Goal: Task Accomplishment & Management: Complete application form

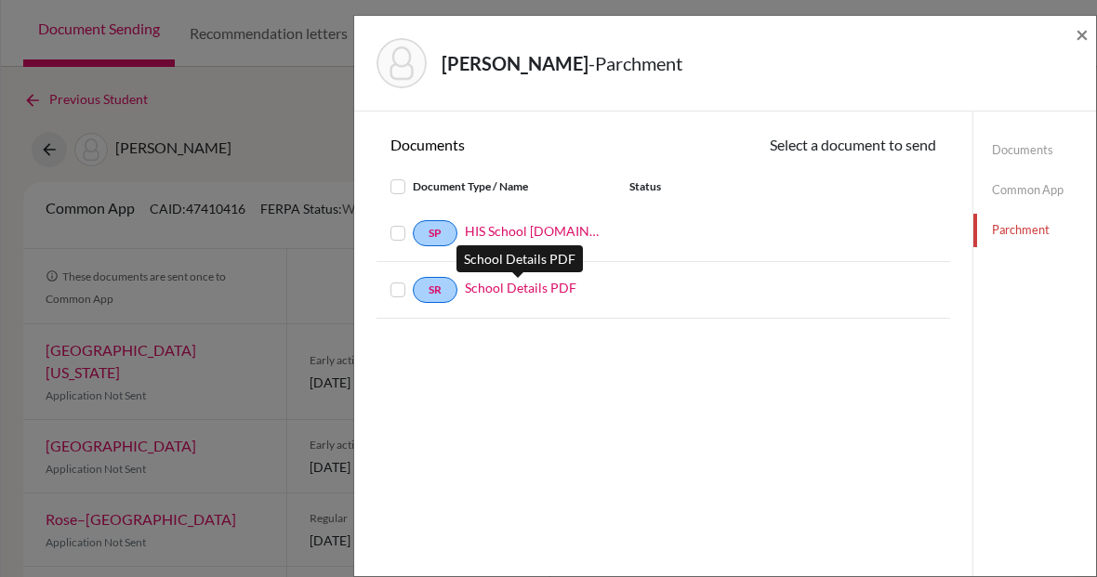
click at [520, 288] on link "School Details PDF" at bounding box center [521, 288] width 112 height 20
click at [597, 295] on div "School Details PDF" at bounding box center [529, 290] width 144 height 24
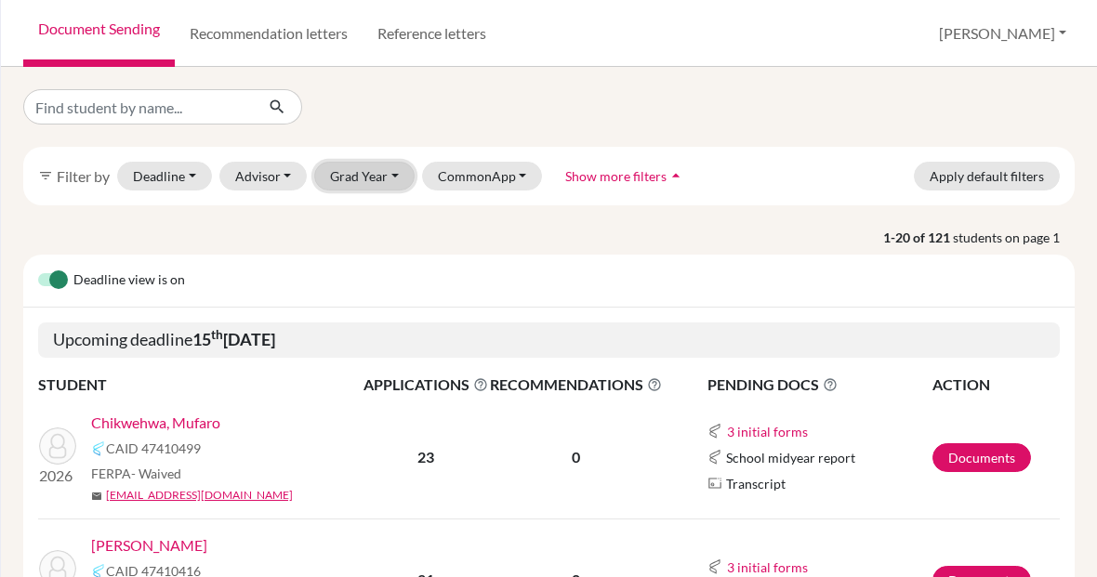
click at [390, 174] on button "Grad Year" at bounding box center [364, 176] width 100 height 29
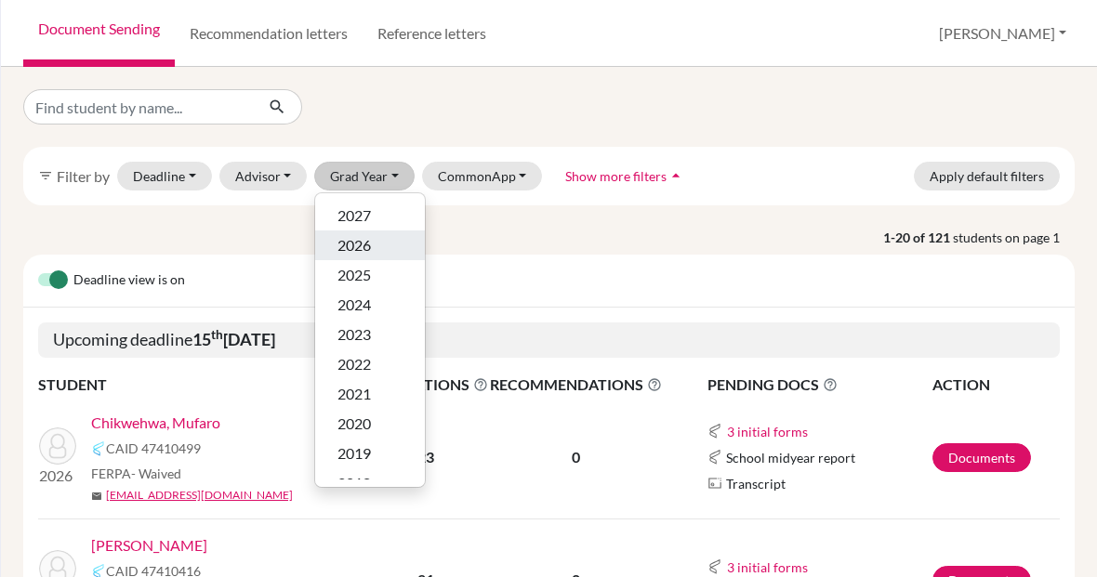
click at [360, 243] on span "2026" at bounding box center [353, 245] width 33 height 22
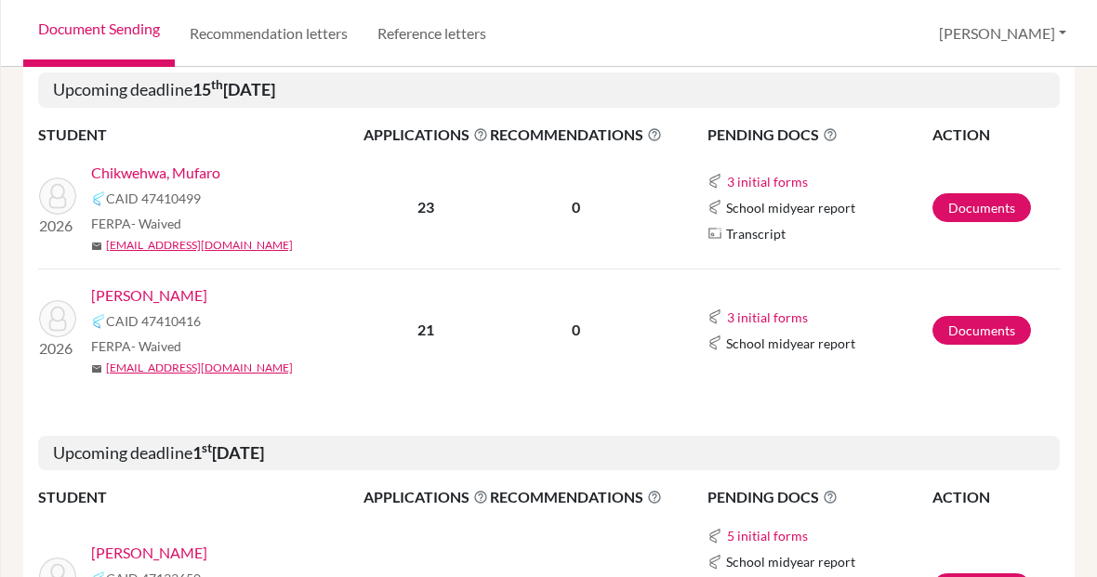
scroll to position [311, 0]
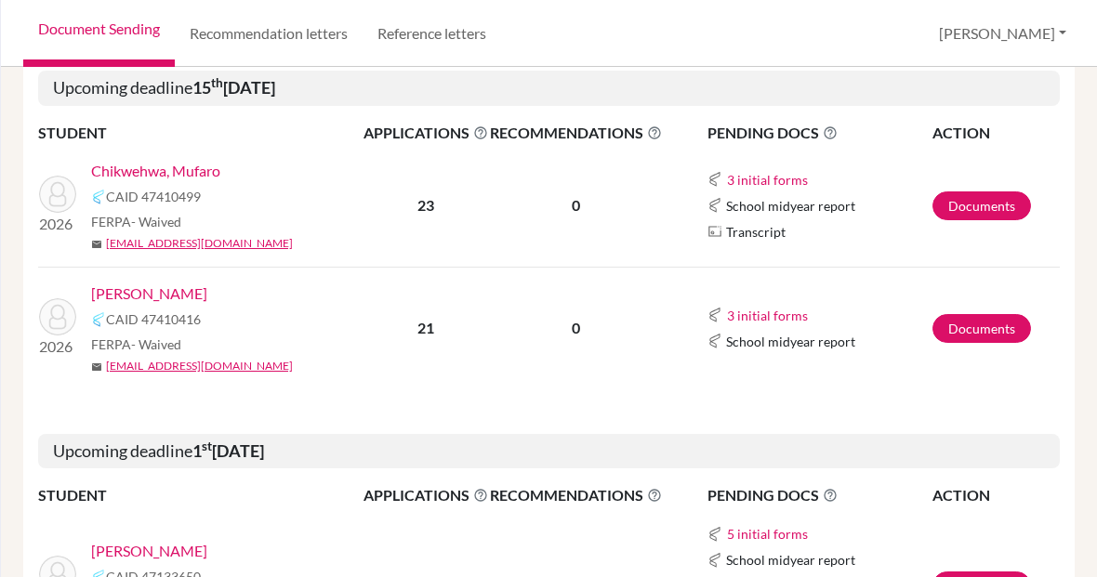
click at [139, 293] on link "[PERSON_NAME]" at bounding box center [149, 294] width 116 height 22
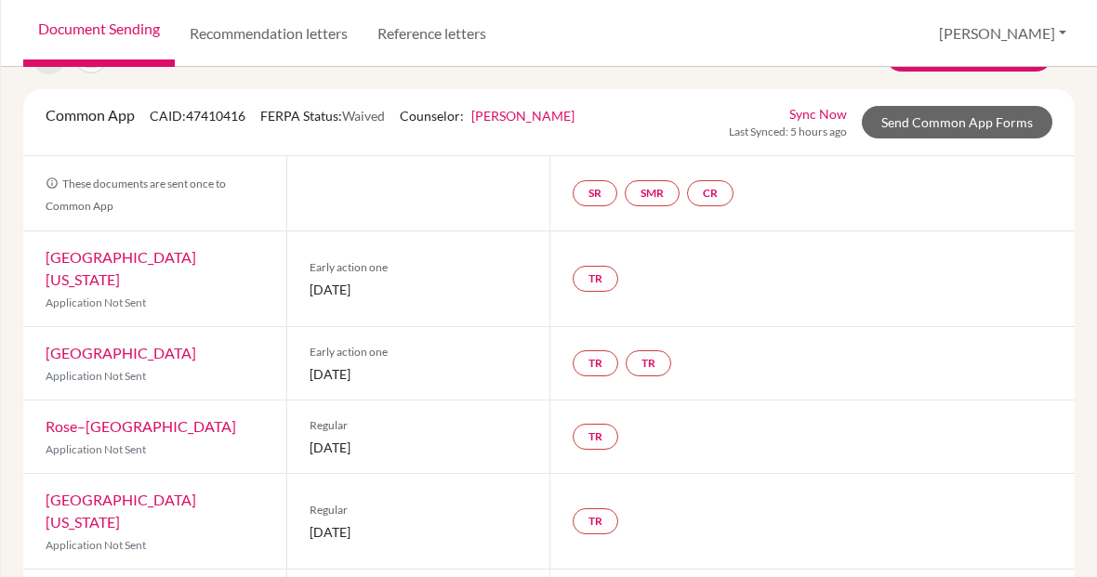
scroll to position [89, 0]
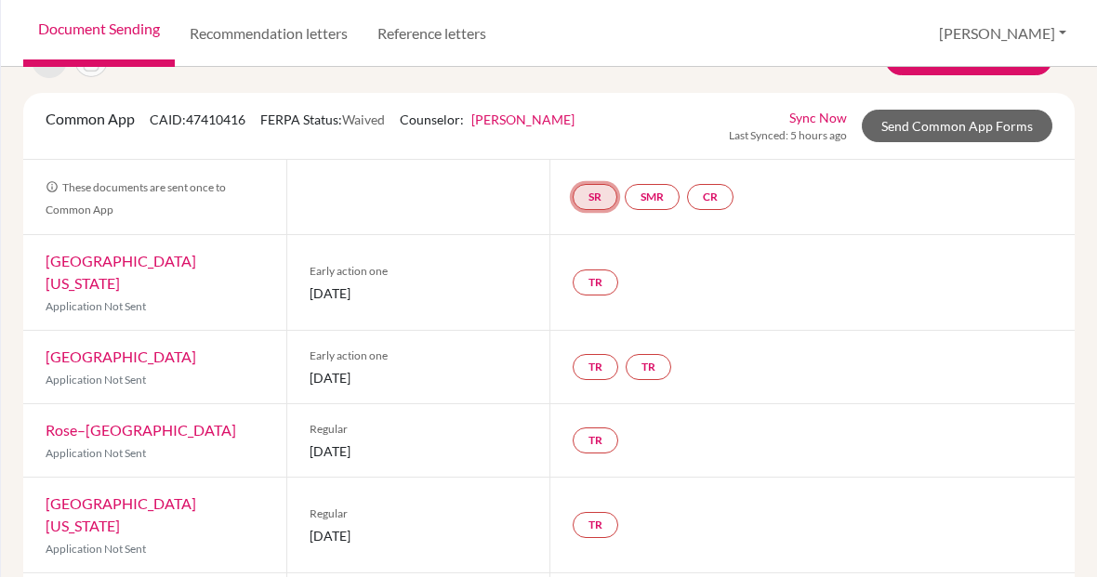
click at [594, 196] on link "SR" at bounding box center [595, 197] width 45 height 26
click at [595, 142] on link "School report" at bounding box center [594, 141] width 79 height 16
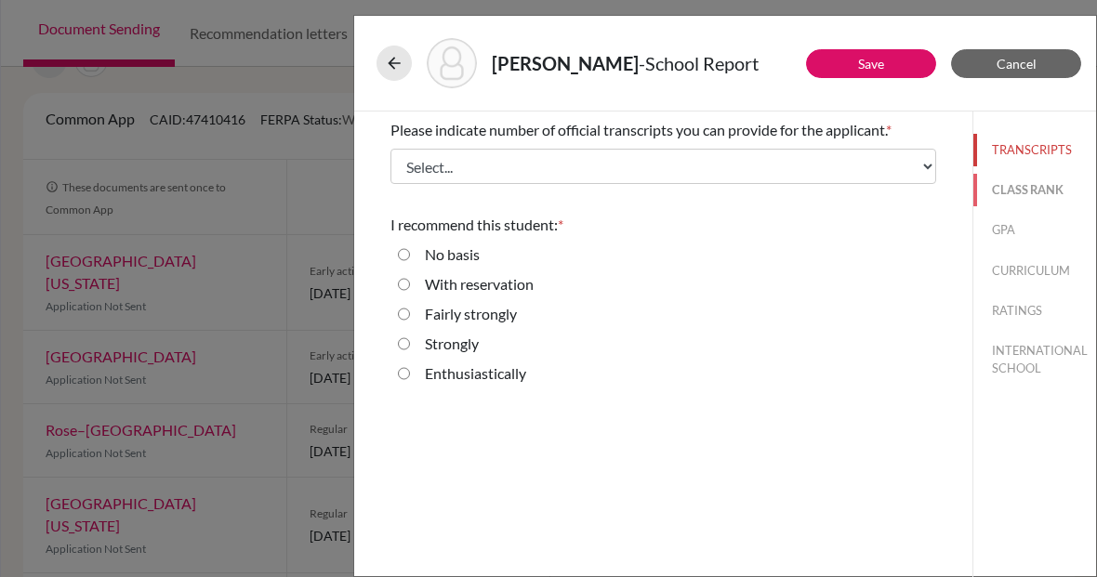
click at [1025, 192] on button "CLASS RANK" at bounding box center [1034, 190] width 123 height 33
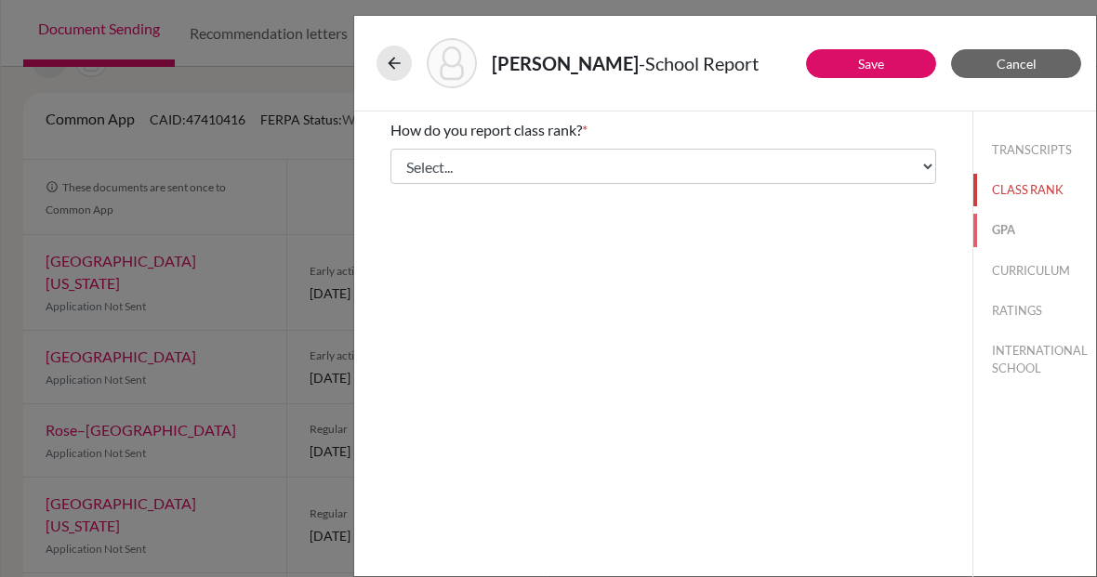
click at [1012, 231] on button "GPA" at bounding box center [1034, 230] width 123 height 33
click at [1055, 272] on button "CURRICULUM" at bounding box center [1034, 271] width 123 height 33
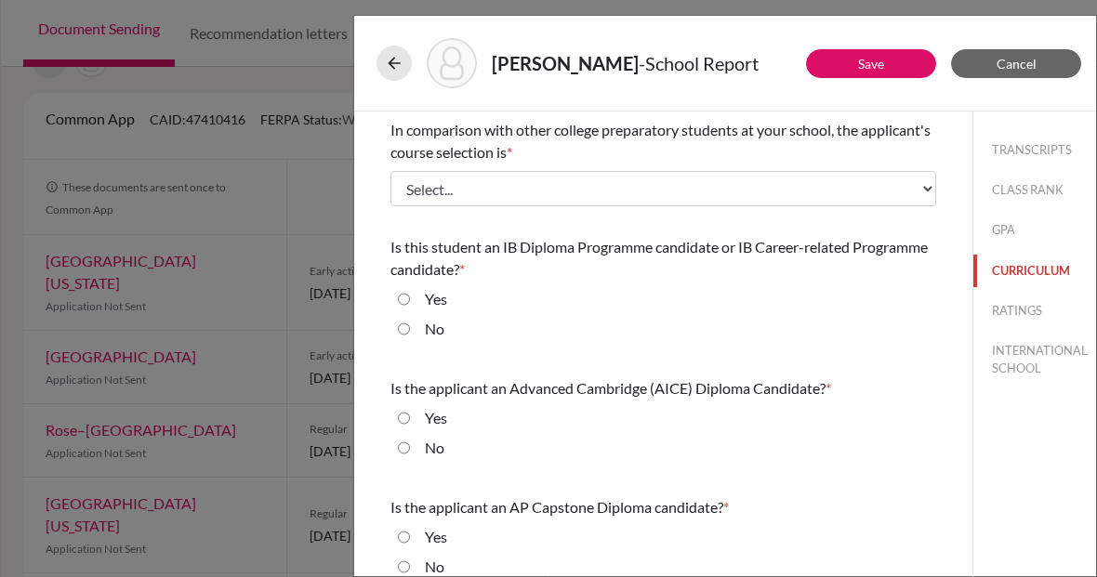
scroll to position [3, 0]
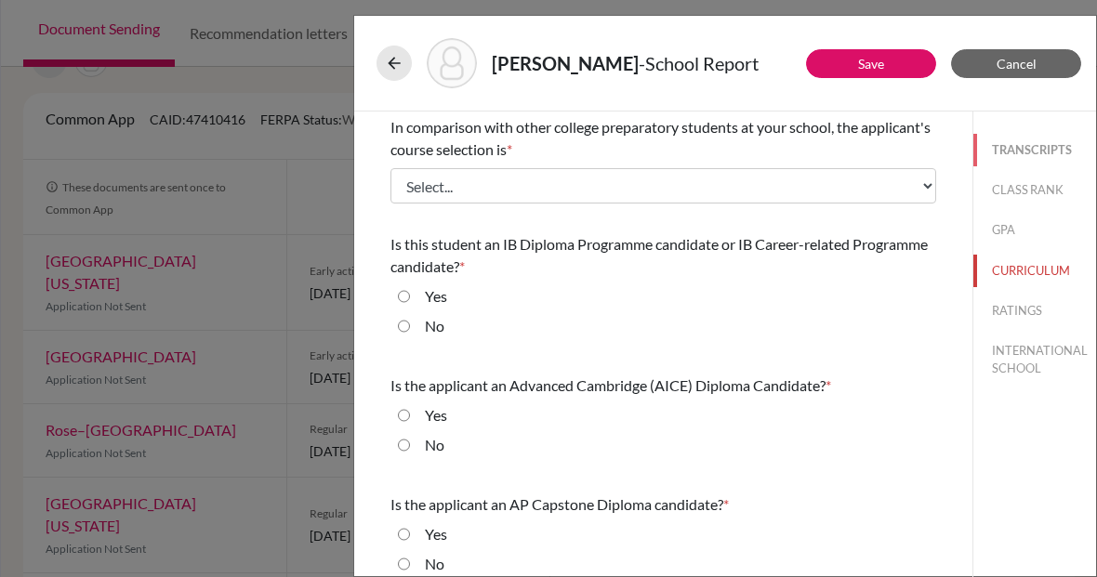
click at [1000, 144] on button "TRANSCRIPTS" at bounding box center [1034, 150] width 123 height 33
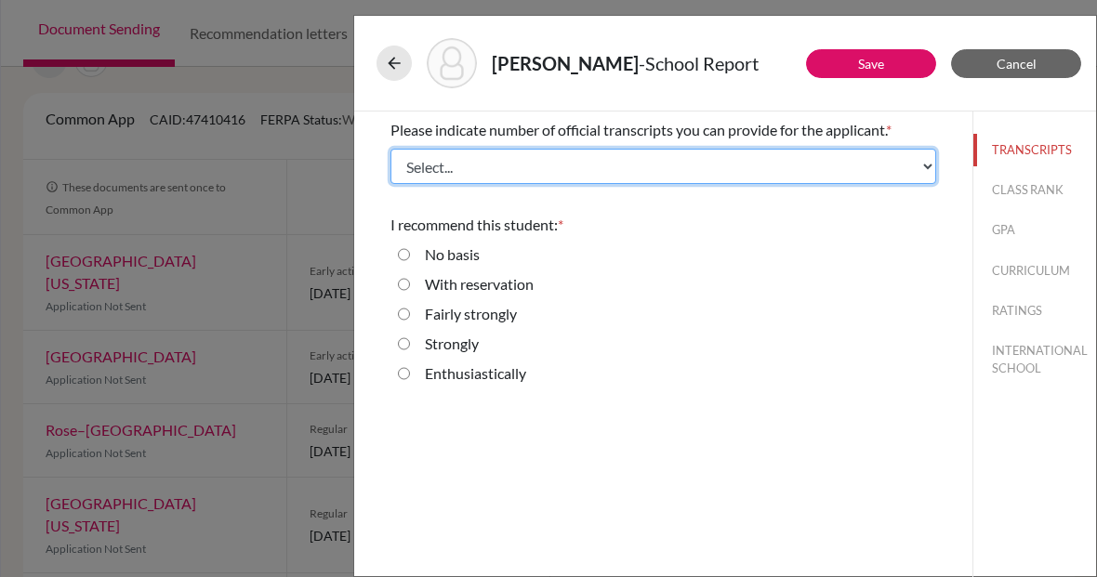
click at [927, 165] on select "Select... 1 2 3 4" at bounding box center [663, 166] width 546 height 35
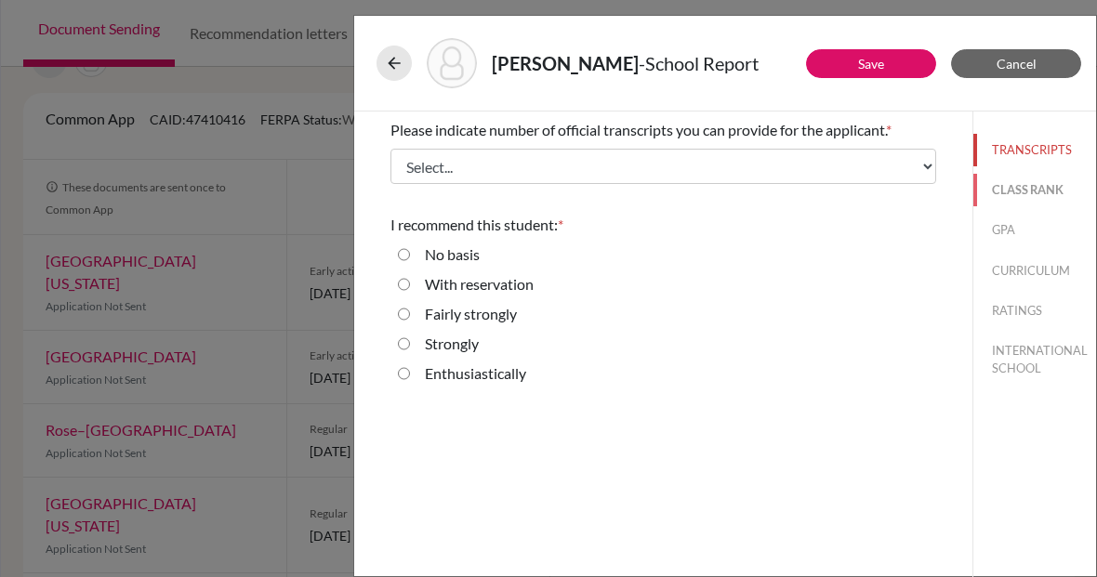
click at [1023, 190] on button "CLASS RANK" at bounding box center [1034, 190] width 123 height 33
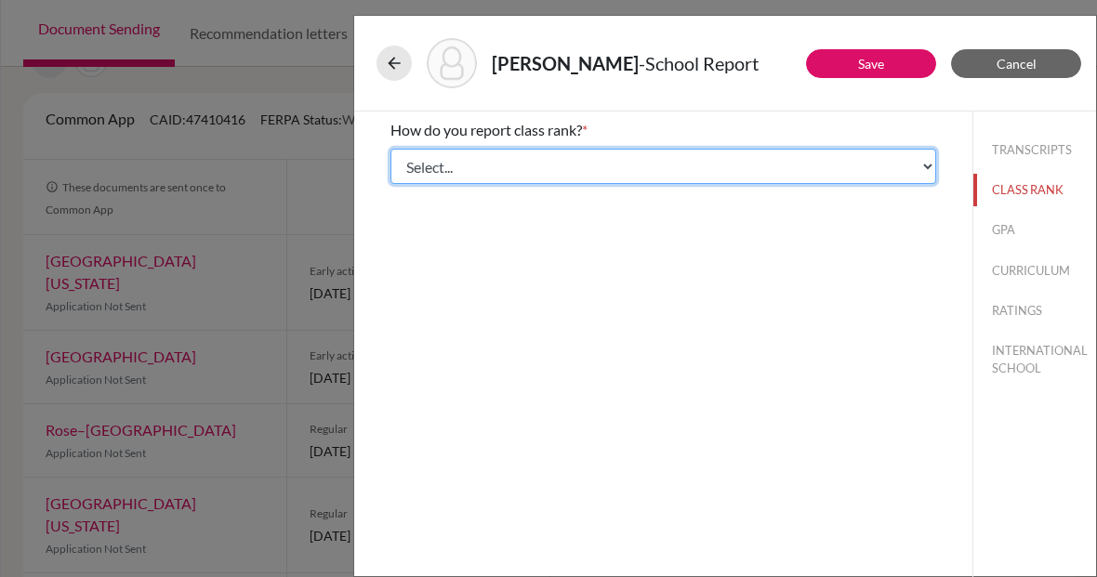
click at [928, 166] on select "Select... Exact Decile Quintile Quartile None" at bounding box center [663, 166] width 546 height 35
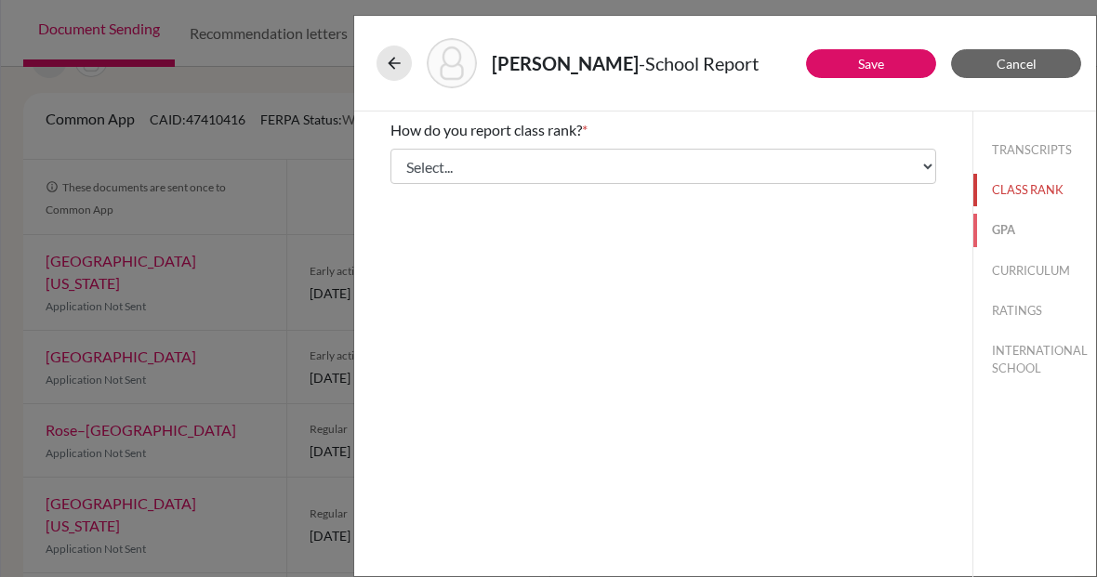
click at [1006, 231] on button "GPA" at bounding box center [1034, 230] width 123 height 33
click at [1037, 270] on button "CURRICULUM" at bounding box center [1034, 271] width 123 height 33
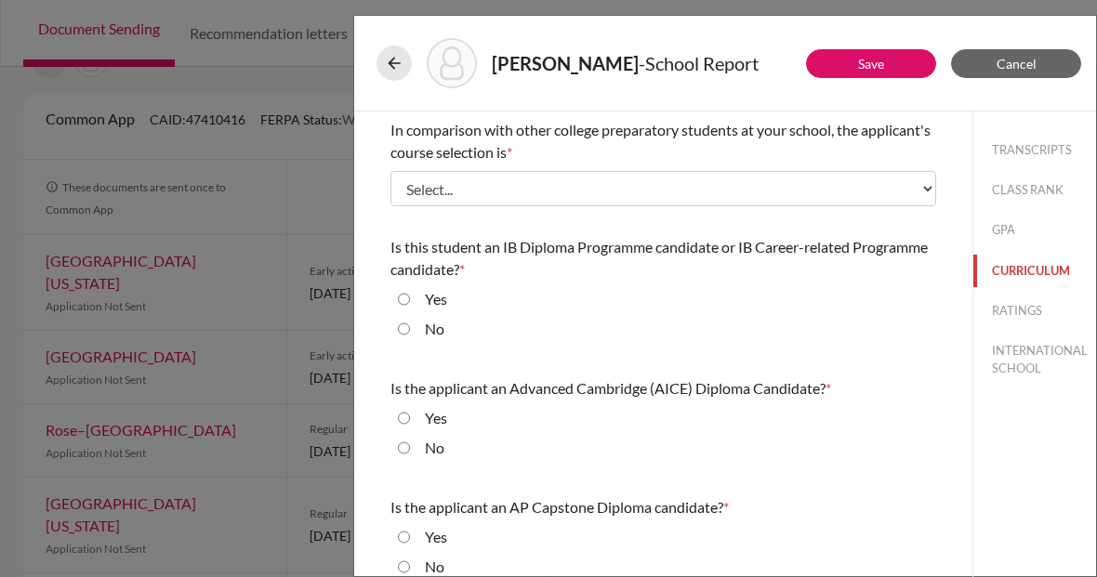
scroll to position [7, 0]
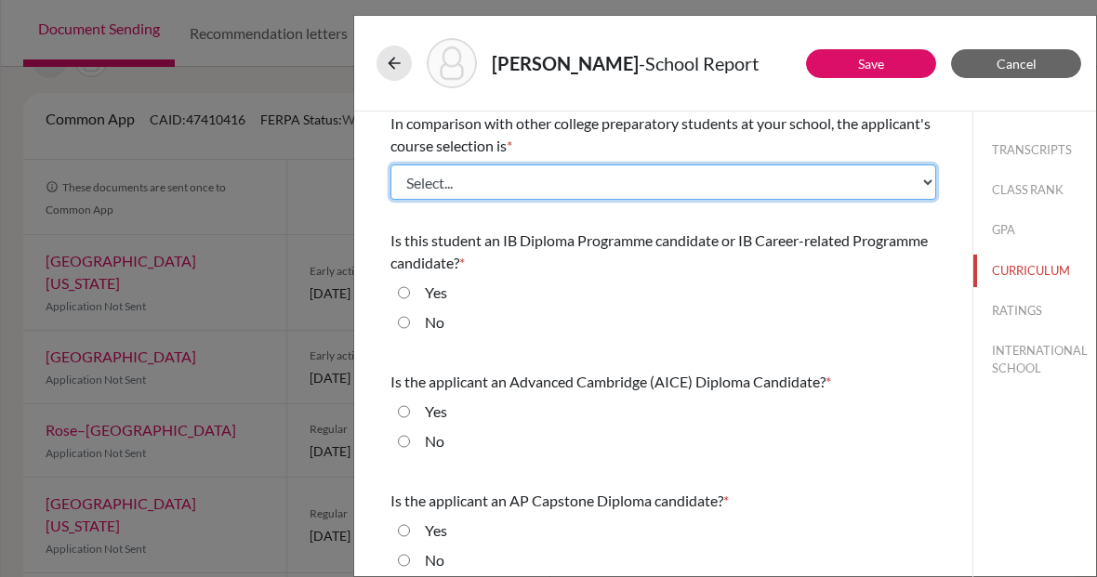
click at [928, 179] on select "Select... Less than demanding Average Demanding Very demanding Most demanding P…" at bounding box center [663, 182] width 546 height 35
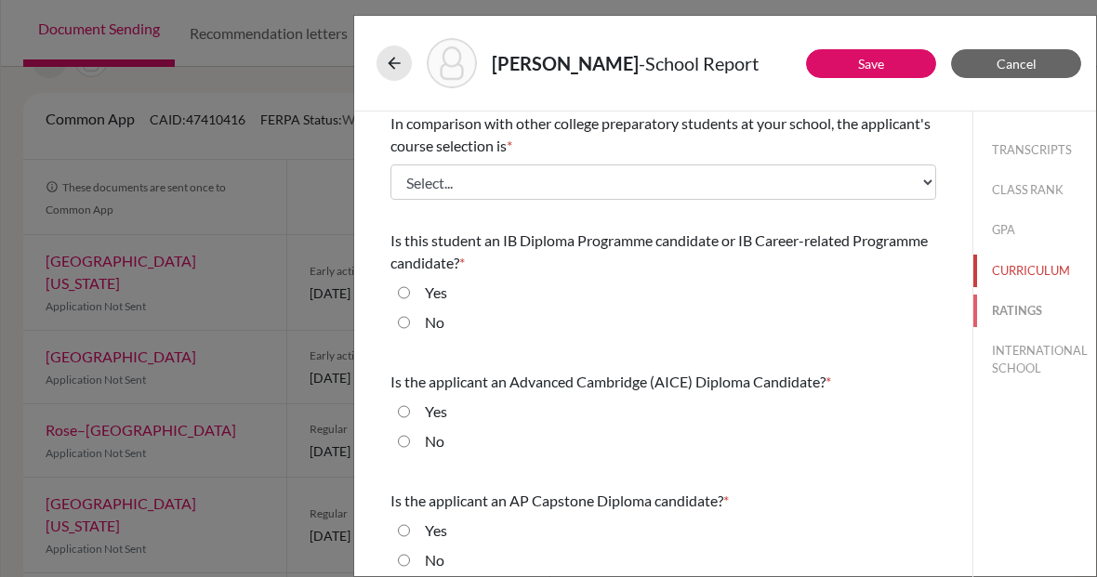
click at [1013, 311] on button "RATINGS" at bounding box center [1034, 311] width 123 height 33
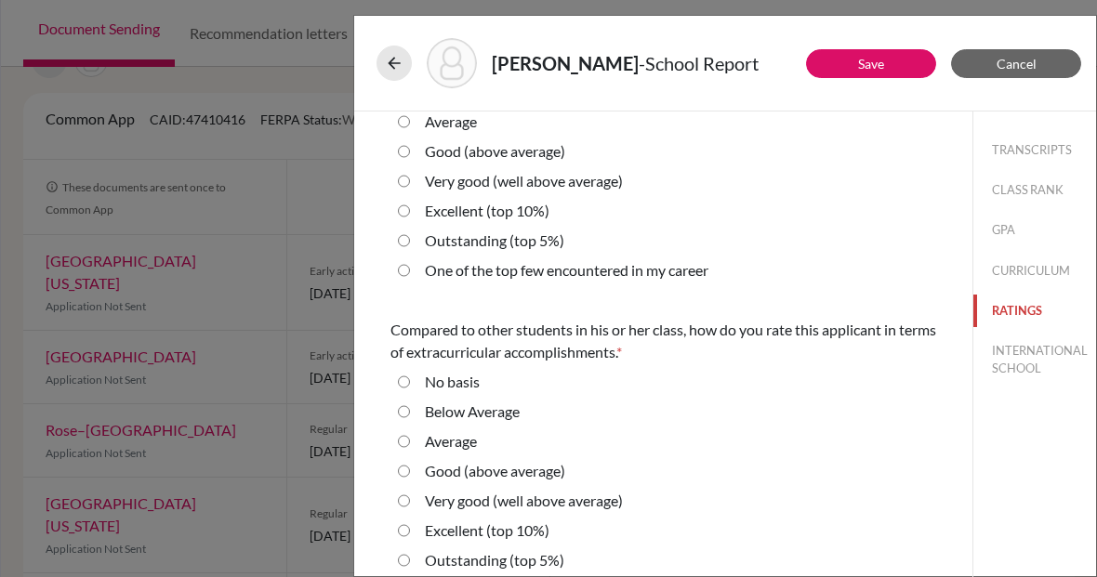
scroll to position [0, 0]
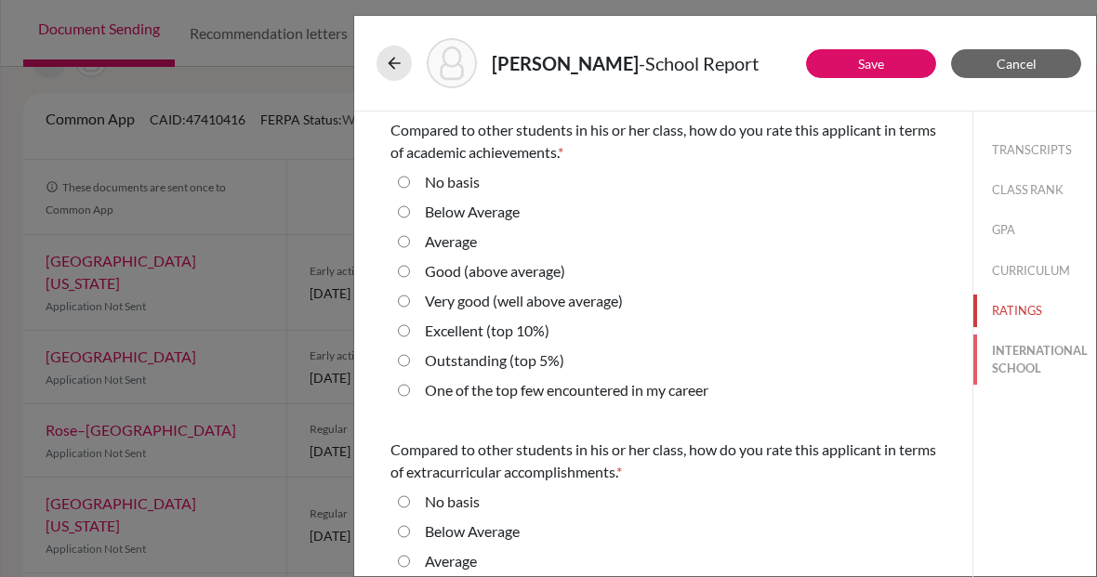
click at [1024, 360] on button "INTERNATIONAL SCHOOL" at bounding box center [1034, 360] width 123 height 50
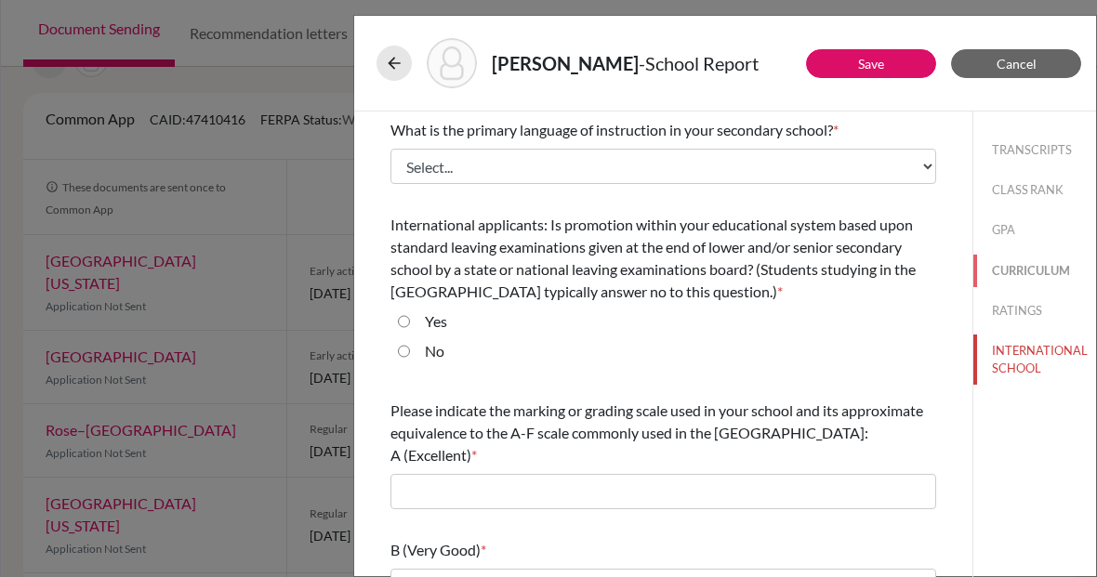
click at [1053, 272] on button "CURRICULUM" at bounding box center [1034, 271] width 123 height 33
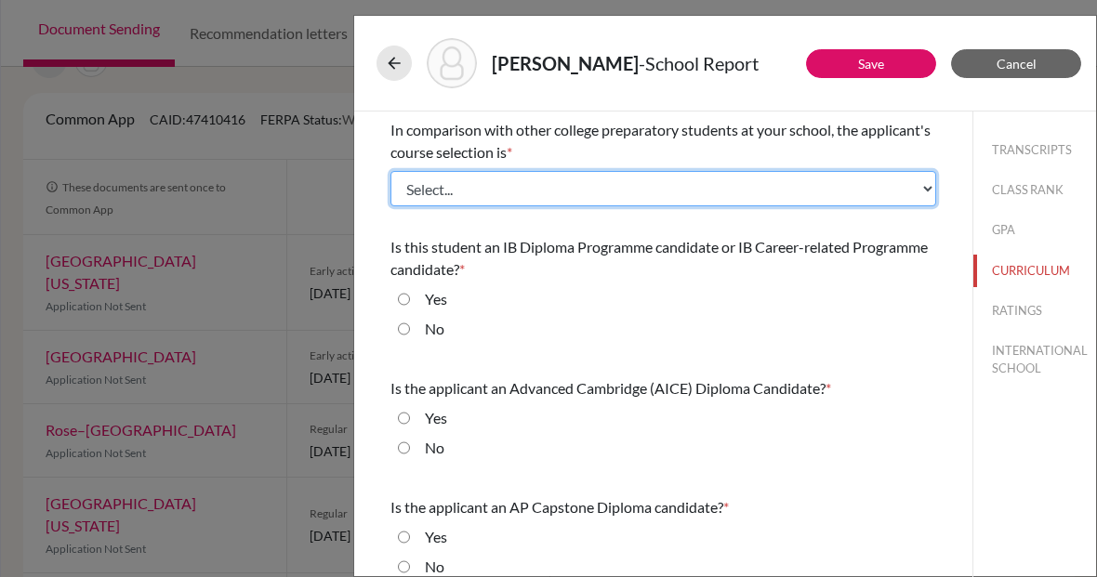
click at [919, 189] on select "Select... Less than demanding Average Demanding Very demanding Most demanding P…" at bounding box center [663, 188] width 546 height 35
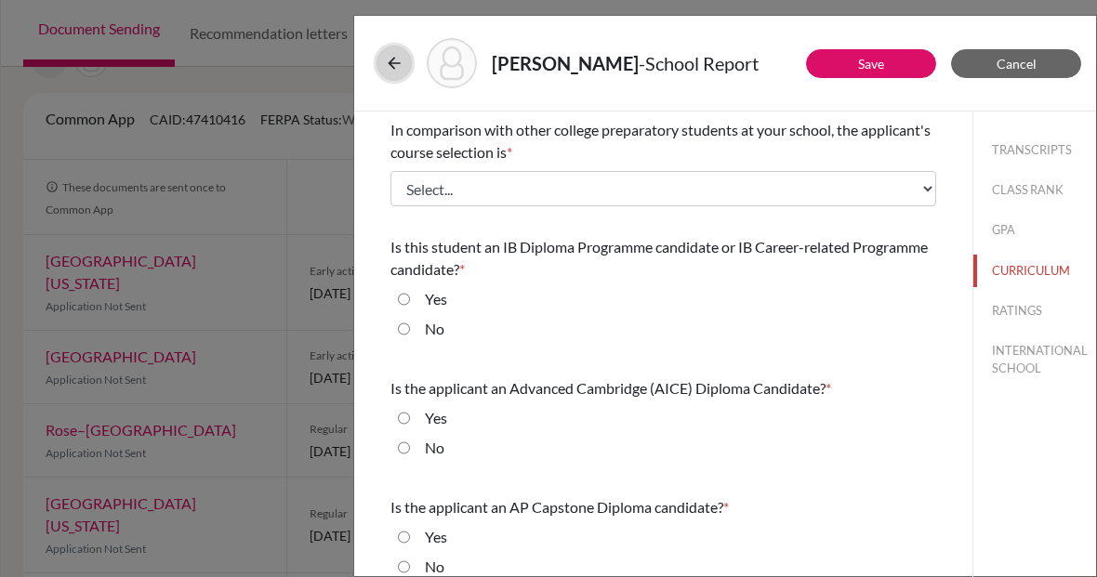
click at [392, 57] on icon at bounding box center [394, 63] width 19 height 19
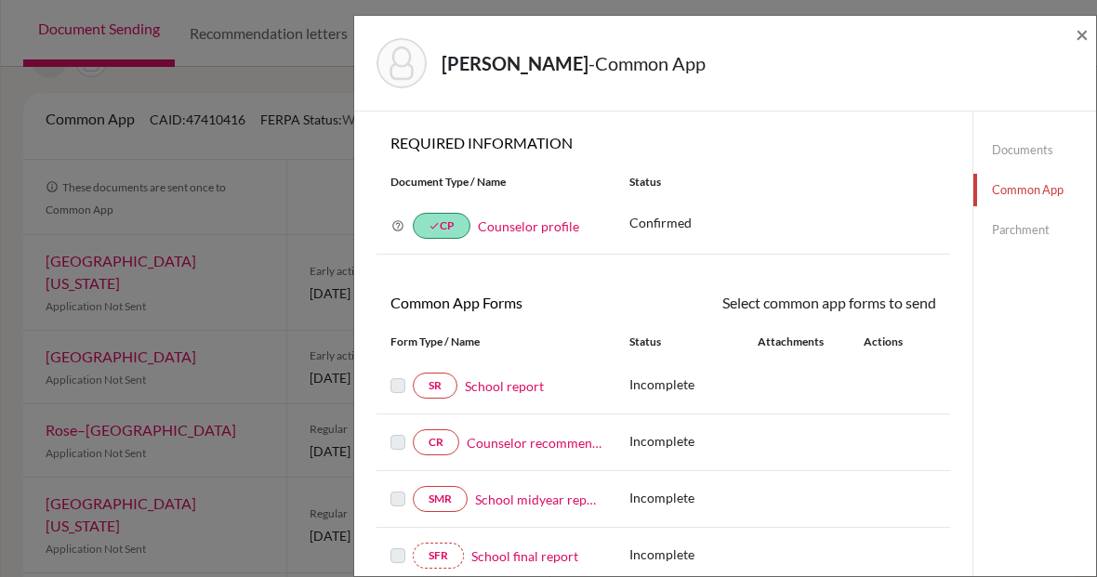
click at [978, 150] on link "Documents" at bounding box center [1034, 150] width 123 height 33
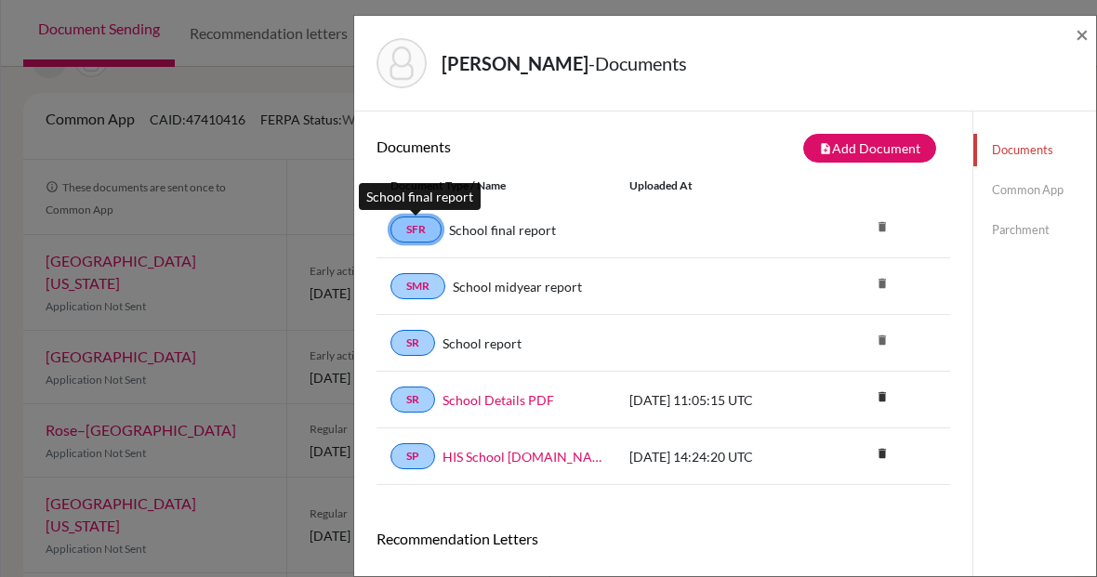
click at [411, 228] on link "SFR" at bounding box center [415, 230] width 51 height 26
click at [415, 227] on link "SFR" at bounding box center [415, 230] width 51 height 26
click at [1024, 149] on link "Documents" at bounding box center [1034, 150] width 123 height 33
click at [1084, 31] on span "×" at bounding box center [1082, 33] width 13 height 27
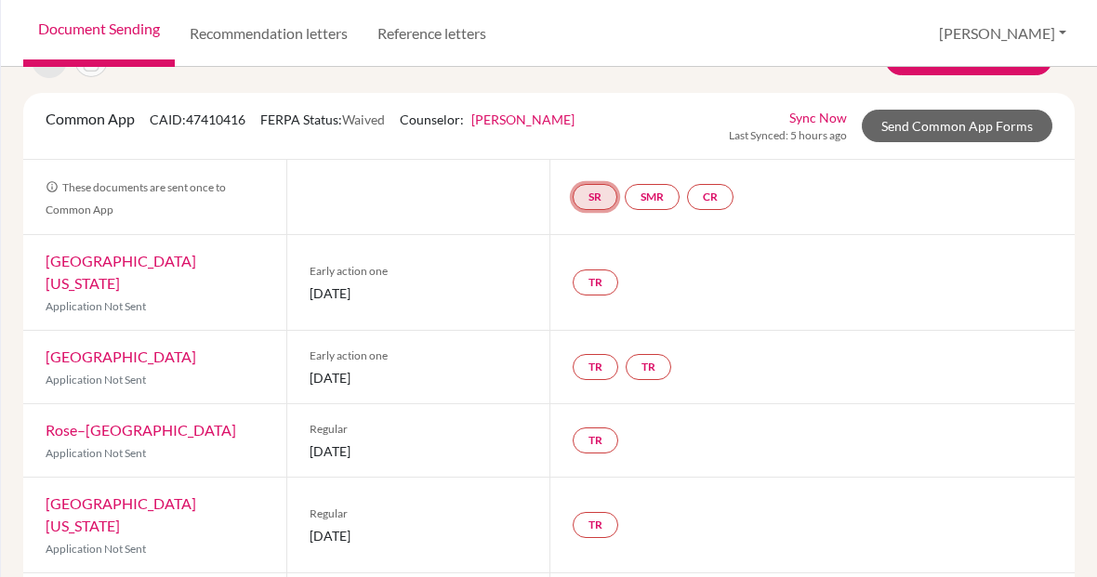
click at [594, 196] on link "SR" at bounding box center [595, 197] width 45 height 26
click at [596, 194] on link "SR School report School report Incomplete" at bounding box center [595, 197] width 45 height 26
click at [597, 196] on link "SR" at bounding box center [595, 197] width 45 height 26
click at [592, 143] on link "School report" at bounding box center [594, 141] width 79 height 16
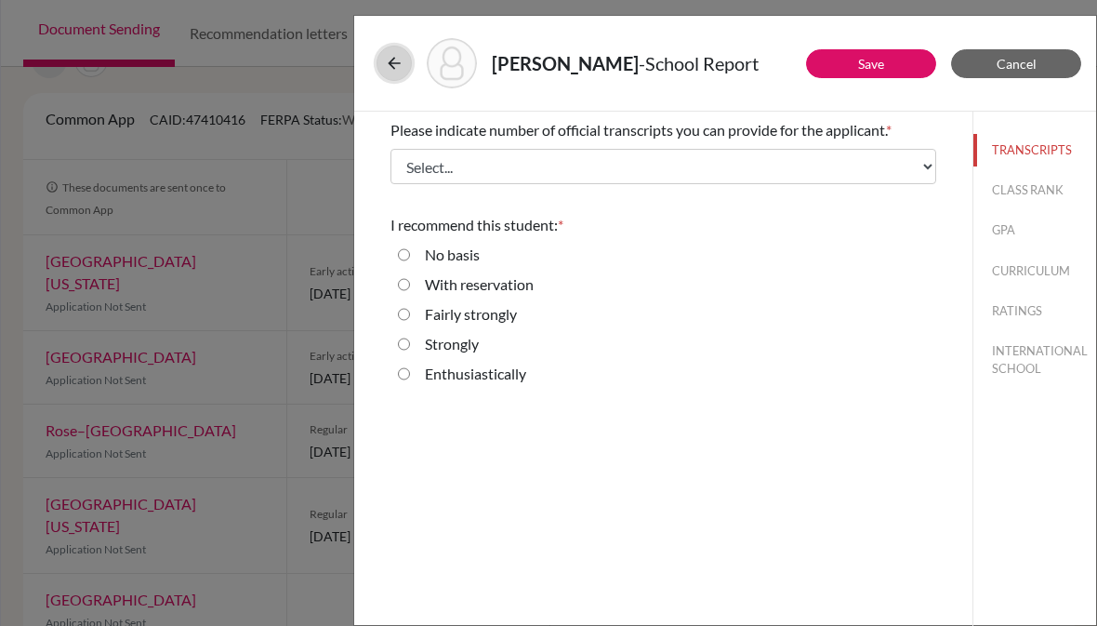
click at [401, 64] on icon at bounding box center [394, 63] width 19 height 19
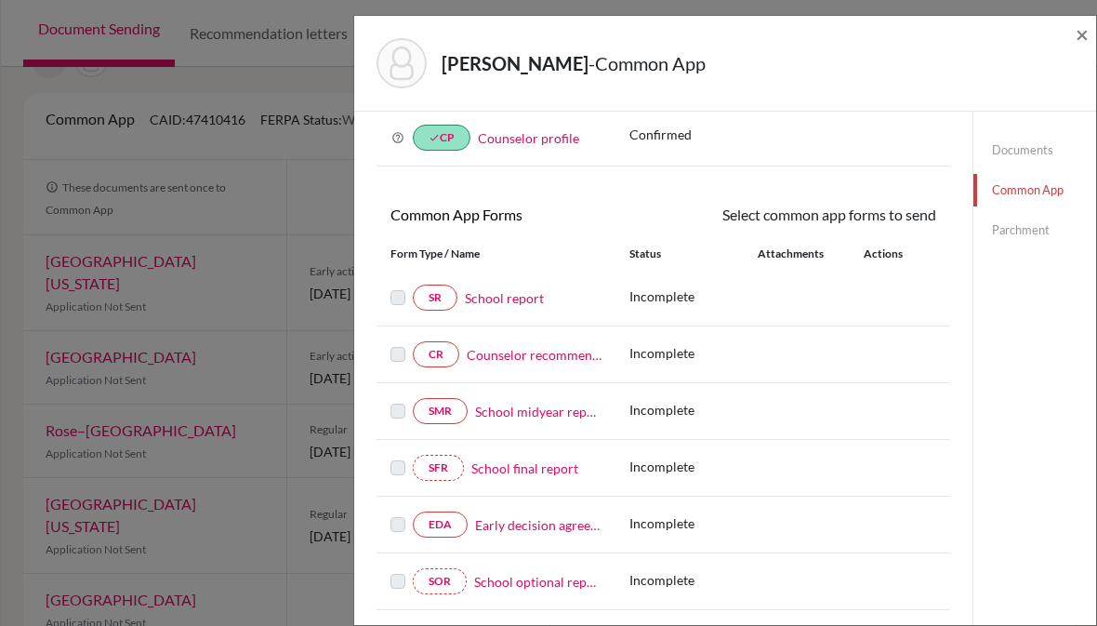
scroll to position [99, 0]
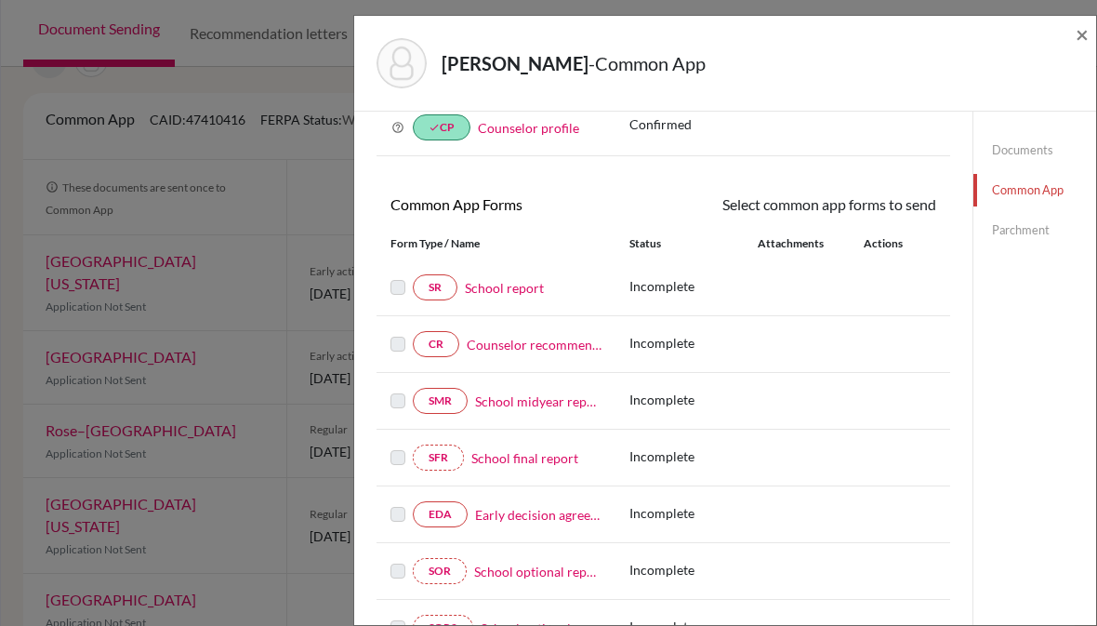
click at [575, 401] on link "School midyear report" at bounding box center [538, 401] width 126 height 20
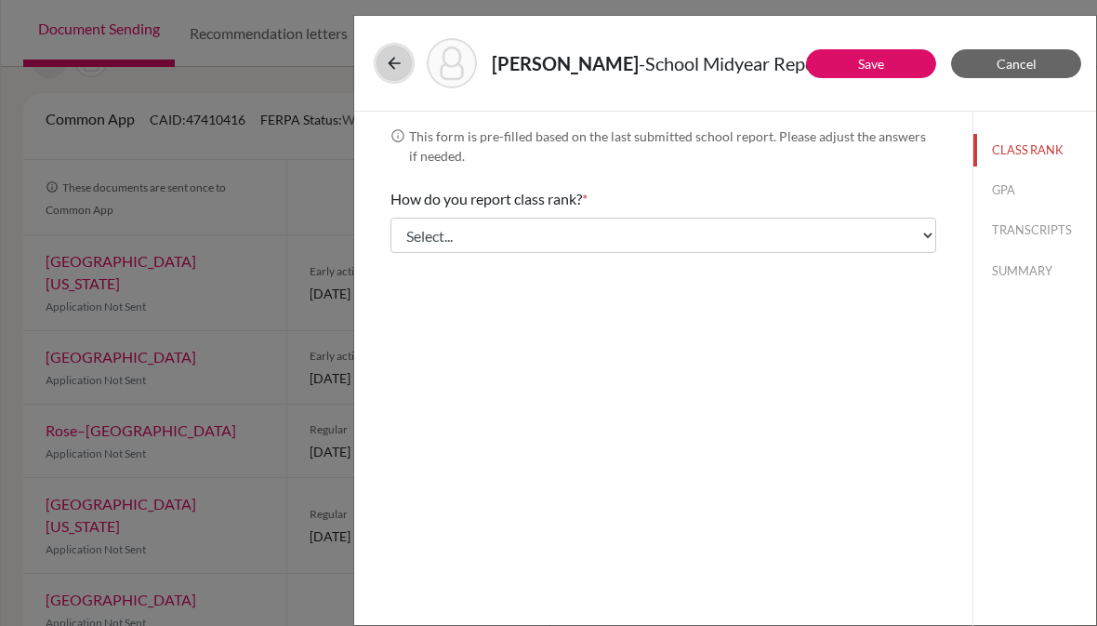
click at [395, 59] on icon at bounding box center [394, 63] width 19 height 19
